Goal: Complete application form

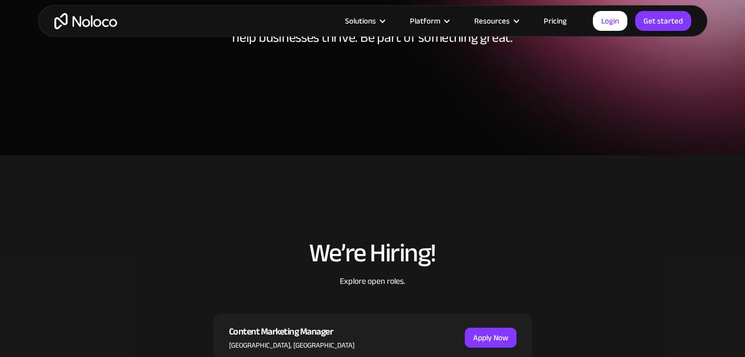
scroll to position [357, 0]
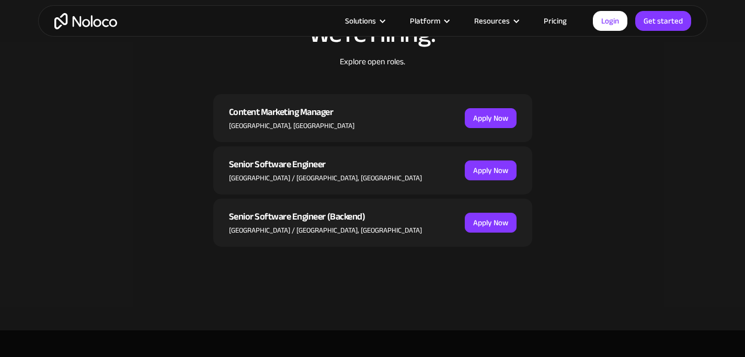
click at [317, 115] on div "Content Marketing Manager" at bounding box center [292, 113] width 126 height 16
click at [493, 114] on link "Apply Now" at bounding box center [491, 118] width 52 height 20
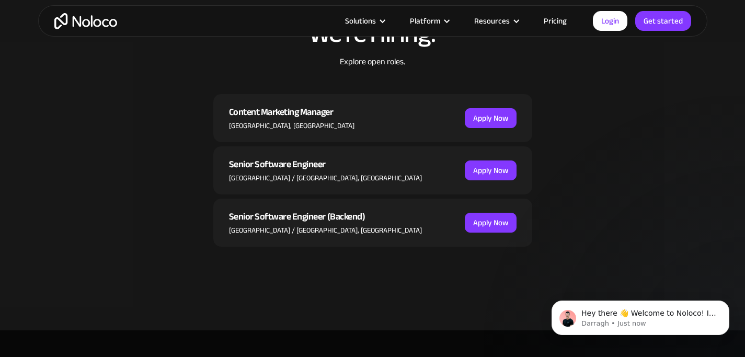
scroll to position [0, 0]
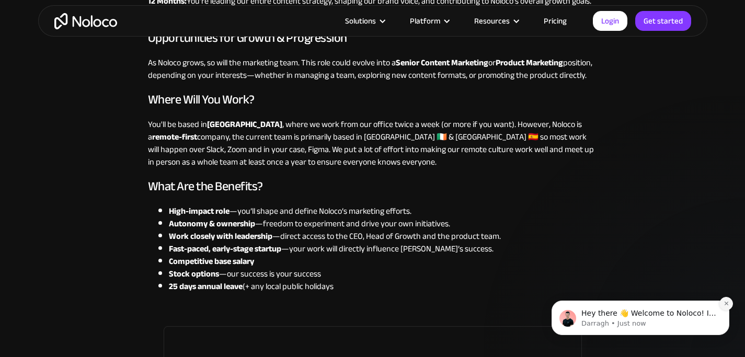
click at [724, 305] on icon "Dismiss notification" at bounding box center [727, 304] width 6 height 6
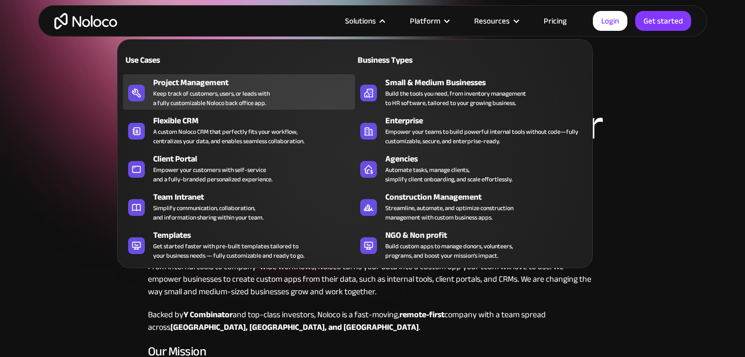
scroll to position [63, 0]
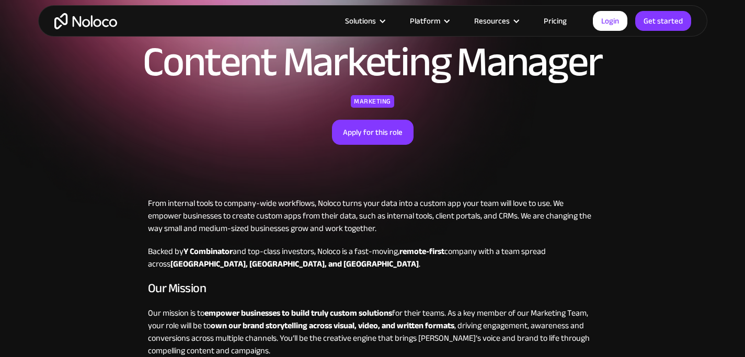
click at [215, 176] on div "Content Marketing Manager Marketing Apply for this role" at bounding box center [372, 93] width 669 height 208
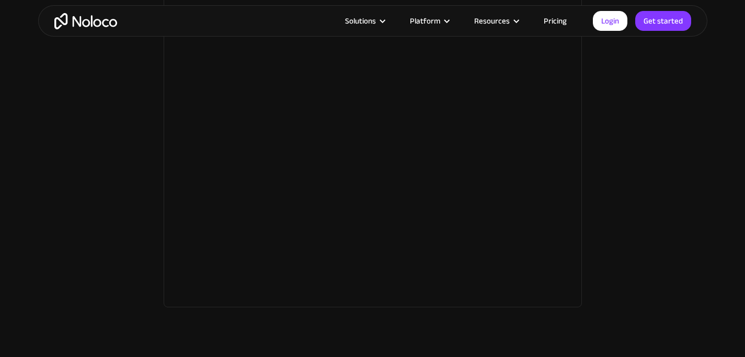
scroll to position [1920, 0]
